Goal: Information Seeking & Learning: Learn about a topic

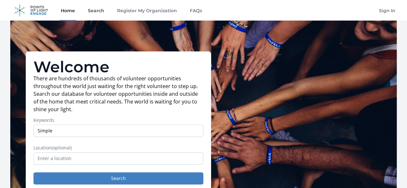
type input "Simple"
click at [33, 172] on button "Search" at bounding box center [118, 178] width 170 height 12
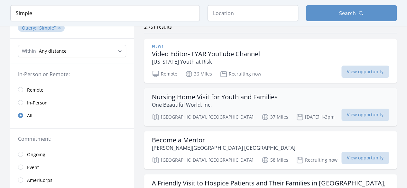
scroll to position [55, 0]
click at [26, 92] on link "Remote" at bounding box center [72, 90] width 124 height 13
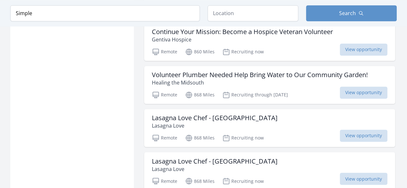
scroll to position [467, 0]
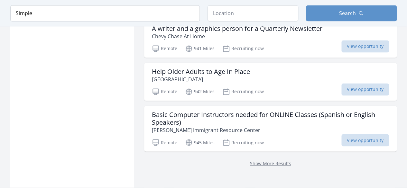
scroll to position [1693, 0]
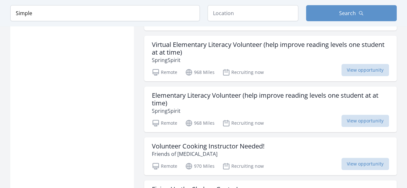
scroll to position [2509, 0]
click at [211, 47] on h3 "Virtual Elementary Literacy Volunteer (help improve reading levels one student …" at bounding box center [270, 48] width 237 height 15
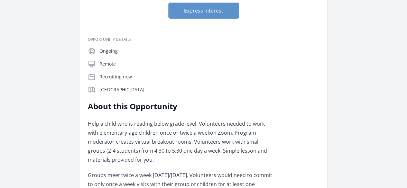
scroll to position [128, 0]
